Goal: Task Accomplishment & Management: Manage account settings

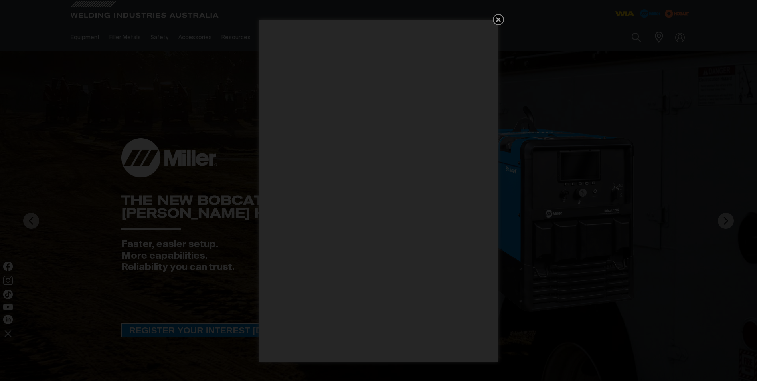
click at [500, 20] on icon "Get 5 WIA Welding Guides Free!" at bounding box center [499, 20] width 10 height 10
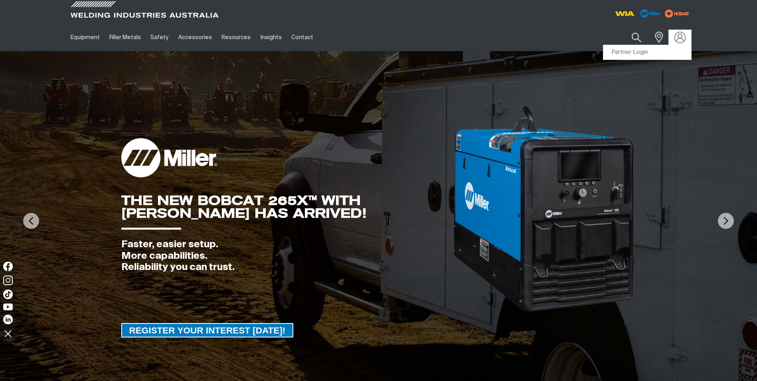
click at [677, 36] on img at bounding box center [680, 38] width 12 height 12
click at [638, 52] on link "Partner Login" at bounding box center [648, 52] width 88 height 15
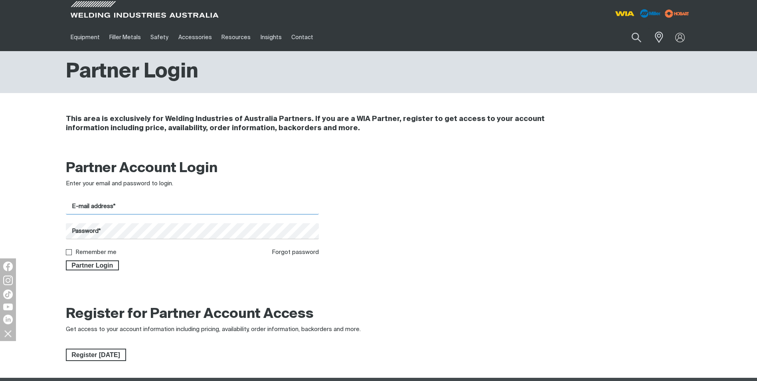
click at [145, 207] on input "E-mail address*" at bounding box center [193, 207] width 254 height 16
paste input "[PERSON_NAME][EMAIL_ADDRESS][DOMAIN_NAME]"
type input "[PERSON_NAME][EMAIL_ADDRESS][DOMAIN_NAME]"
click at [462, 235] on div at bounding box center [459, 215] width 254 height 111
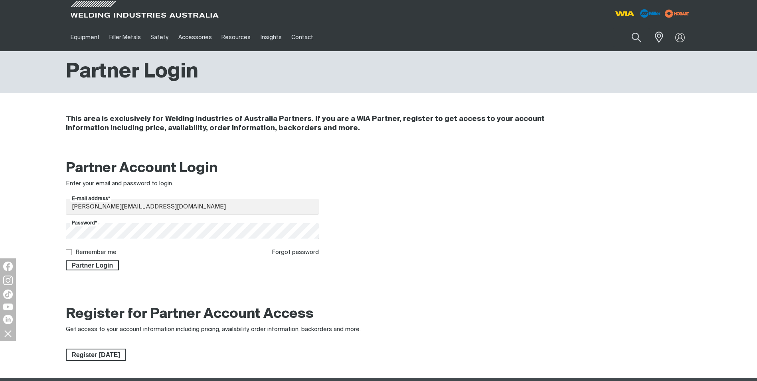
click at [71, 252] on ins at bounding box center [69, 252] width 6 height 6
click at [69, 252] on input "Remember me" at bounding box center [68, 251] width 5 height 5
checkbox input "true"
click at [91, 264] on span "Partner Login" at bounding box center [93, 265] width 52 height 10
